Goal: Task Accomplishment & Management: Use online tool/utility

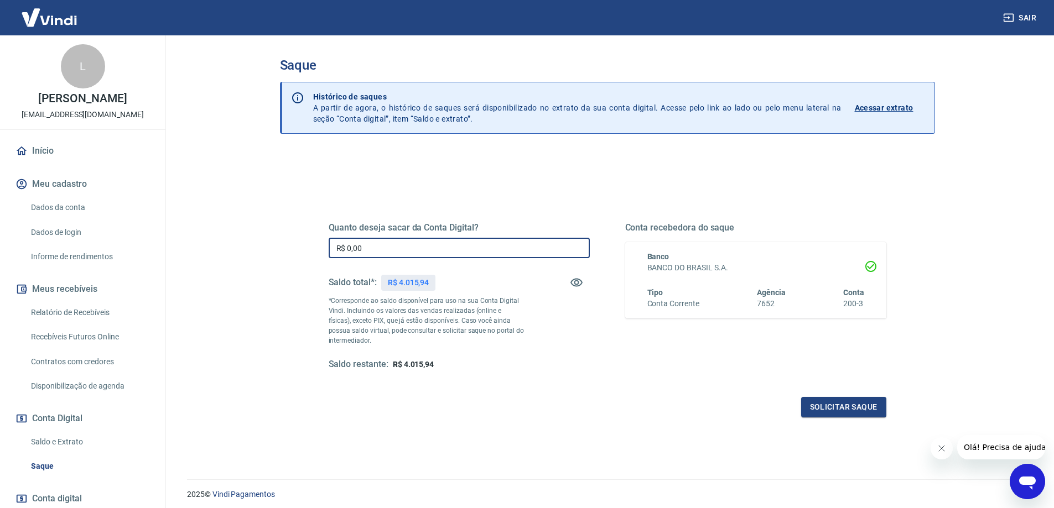
click at [469, 248] on input "R$ 0,00" at bounding box center [459, 248] width 261 height 20
type input "R$ 4.015,94"
click at [849, 413] on button "Solicitar saque" at bounding box center [843, 407] width 85 height 20
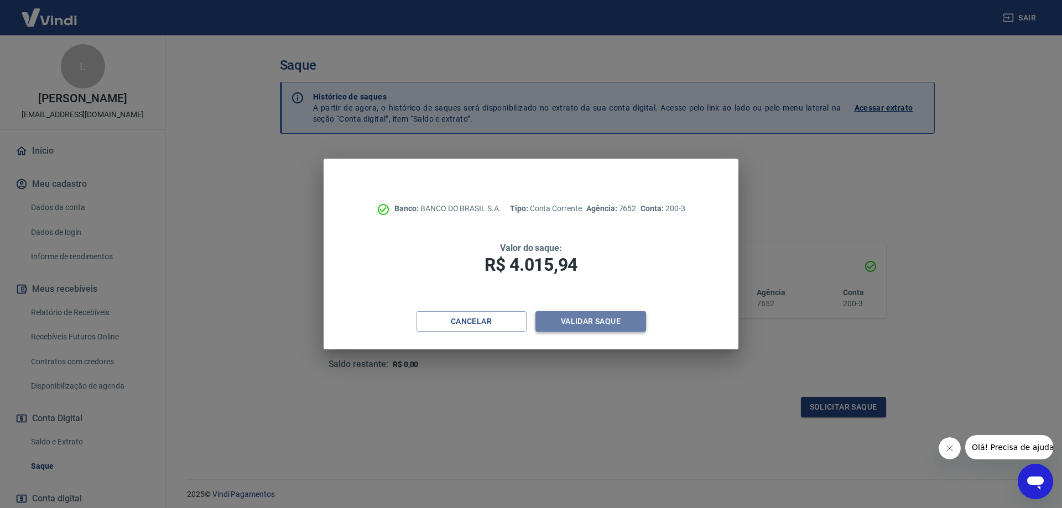
click at [581, 319] on button "Validar saque" at bounding box center [591, 321] width 111 height 20
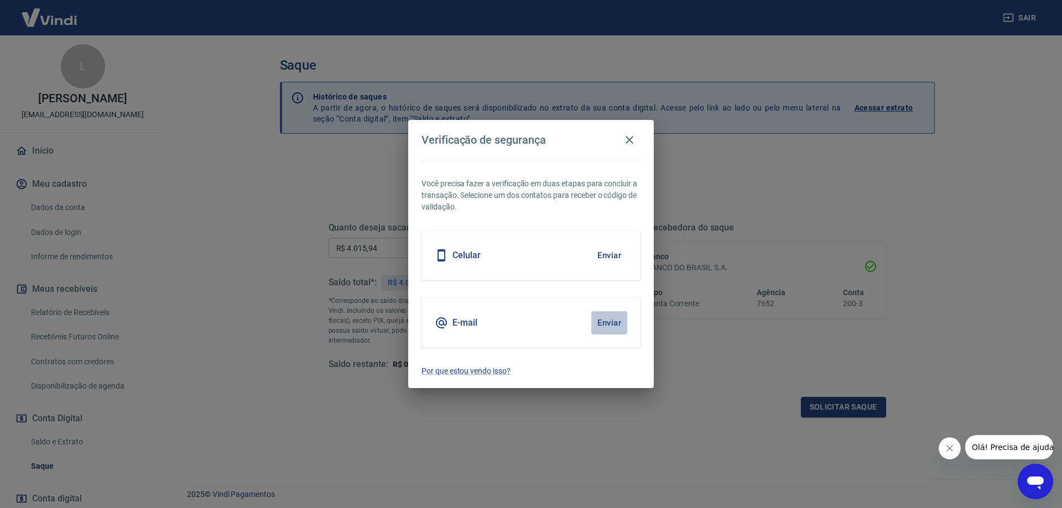
click at [602, 324] on button "Enviar" at bounding box center [609, 322] width 36 height 23
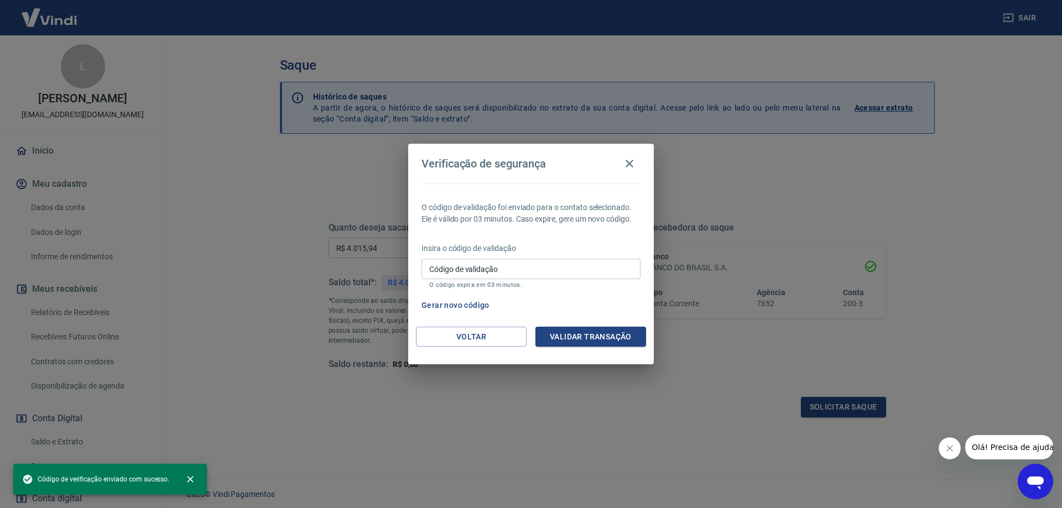
click at [509, 272] on input "Código de validação" at bounding box center [531, 269] width 219 height 20
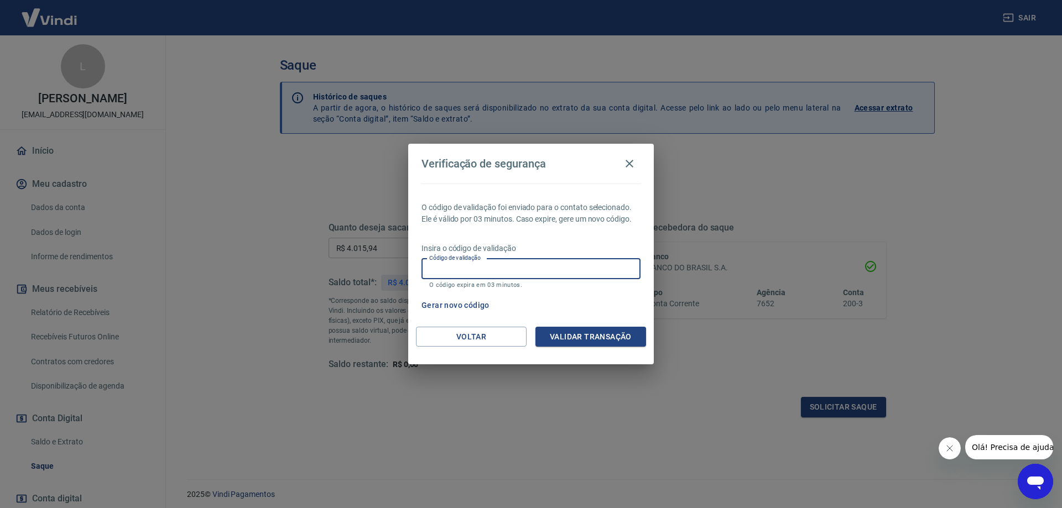
paste input "641713"
type input "641713"
click at [611, 342] on button "Validar transação" at bounding box center [591, 337] width 111 height 20
